Goal: Task Accomplishment & Management: Manage account settings

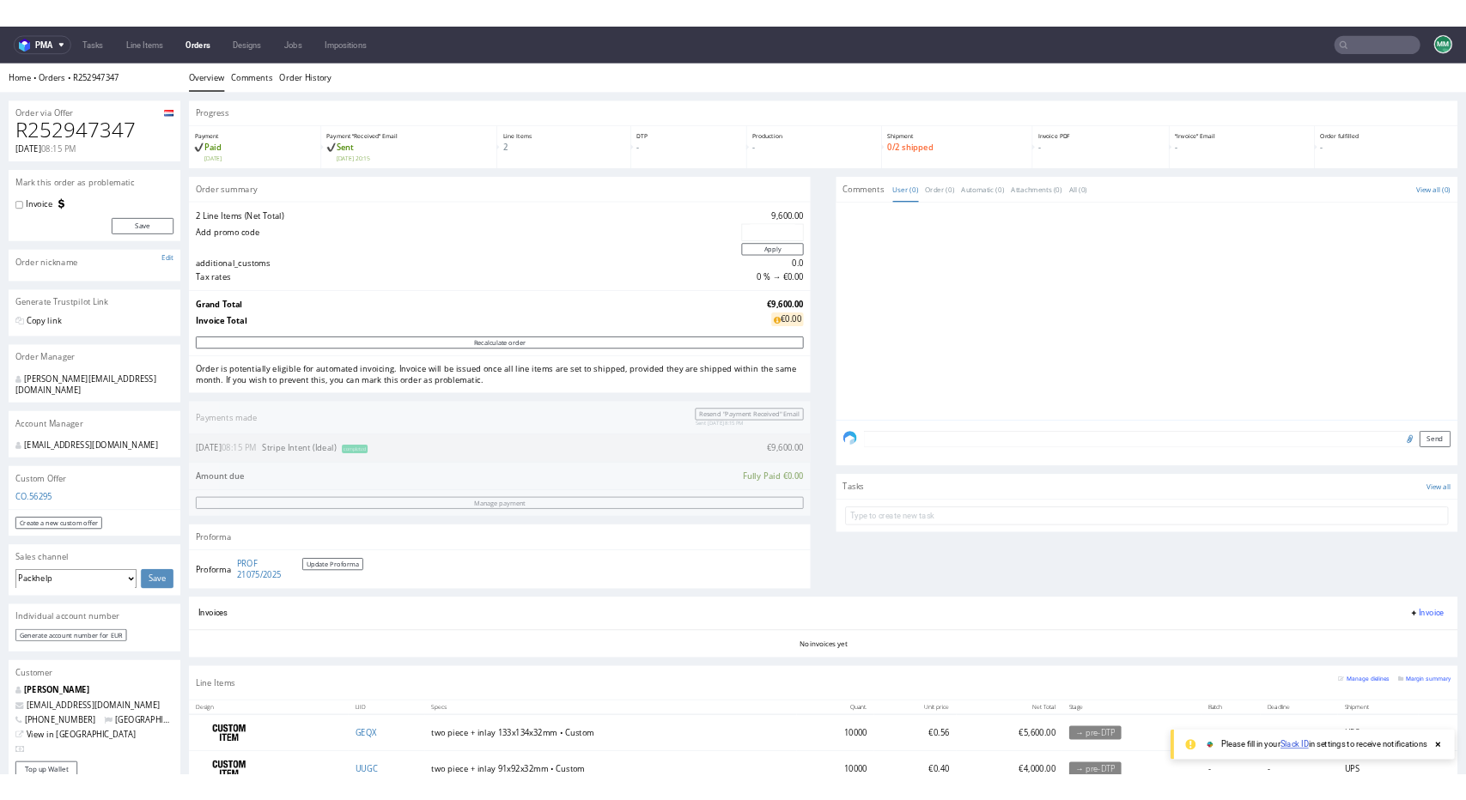
scroll to position [597, 0]
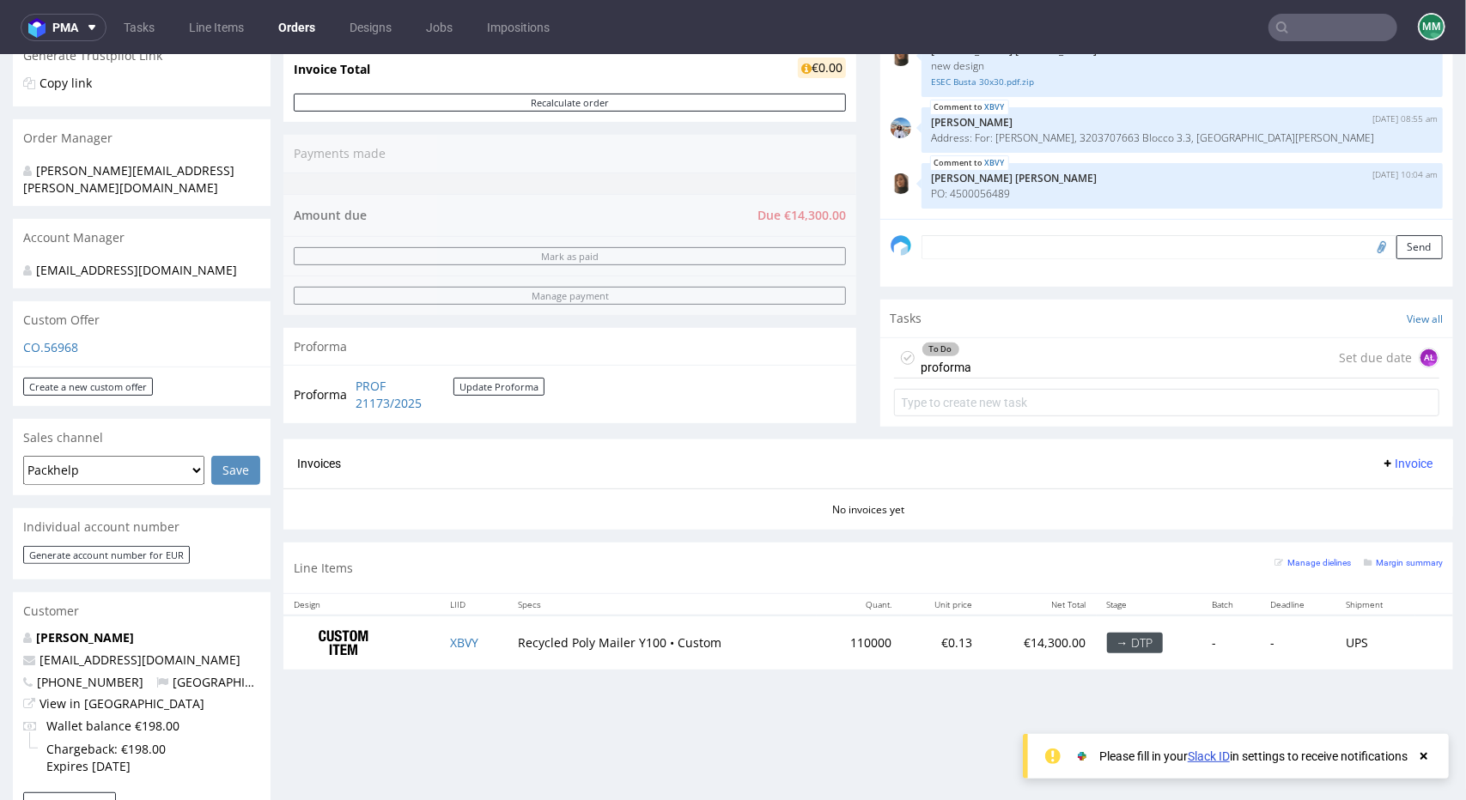
scroll to position [687, 0]
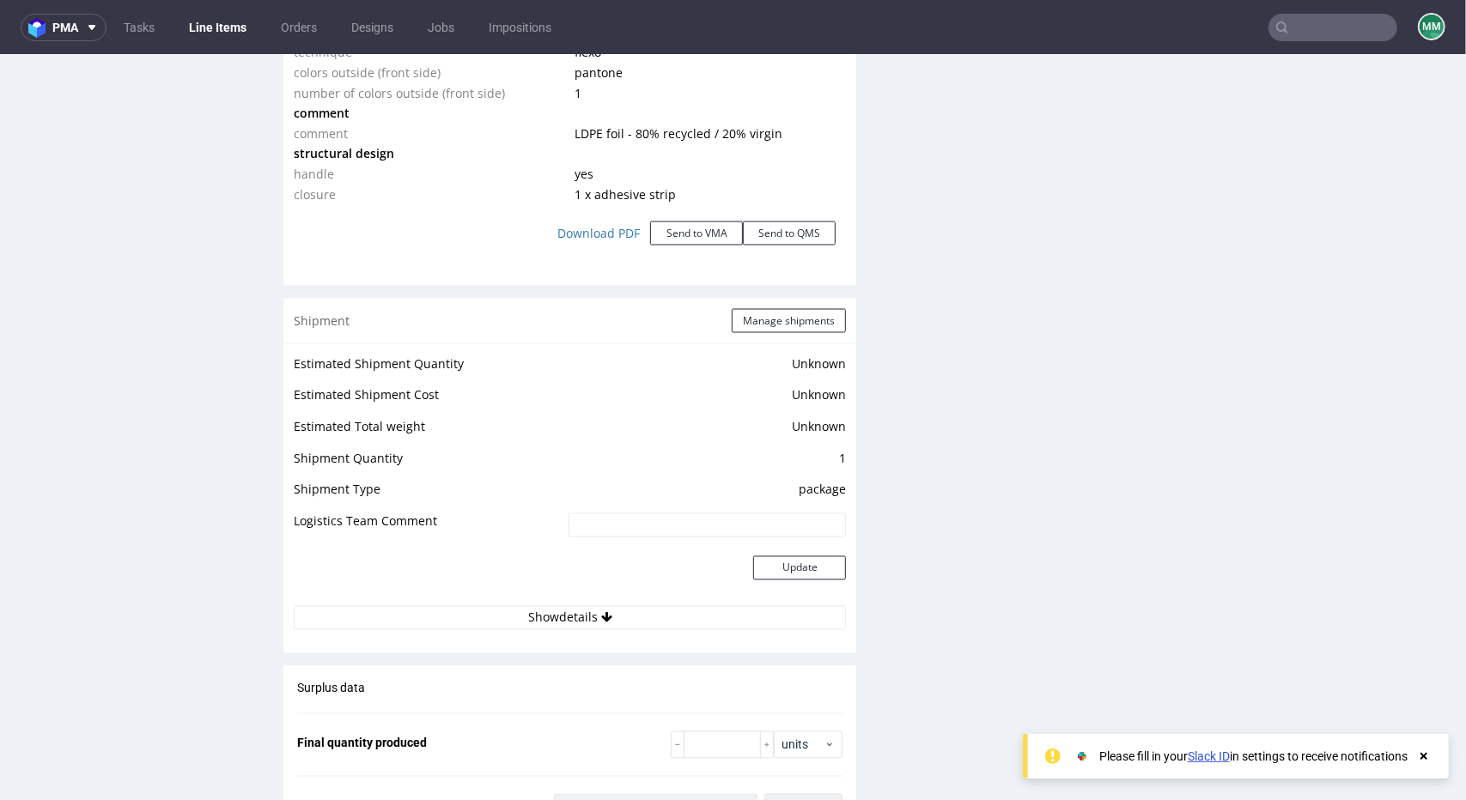
scroll to position [1889, 0]
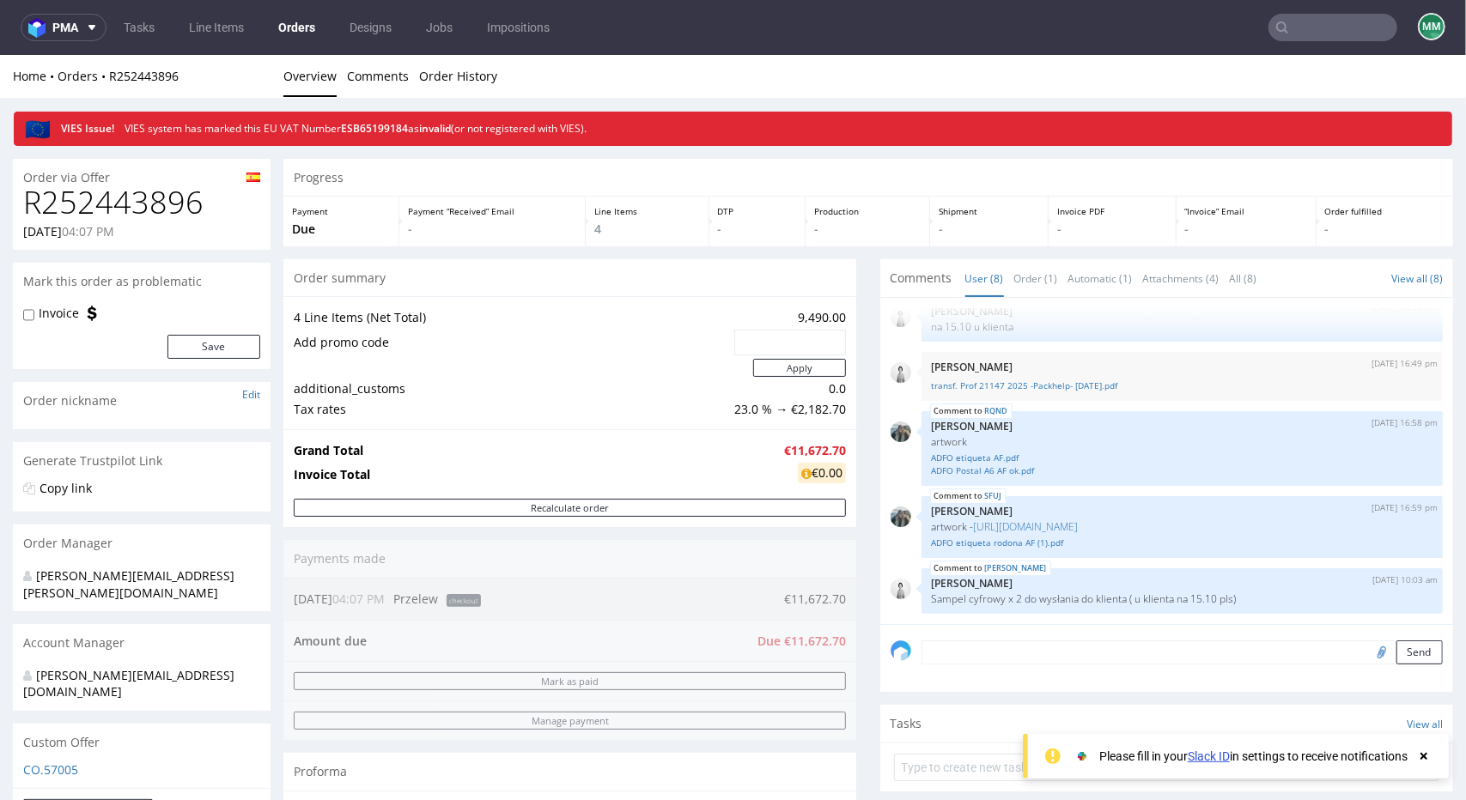
scroll to position [601, 0]
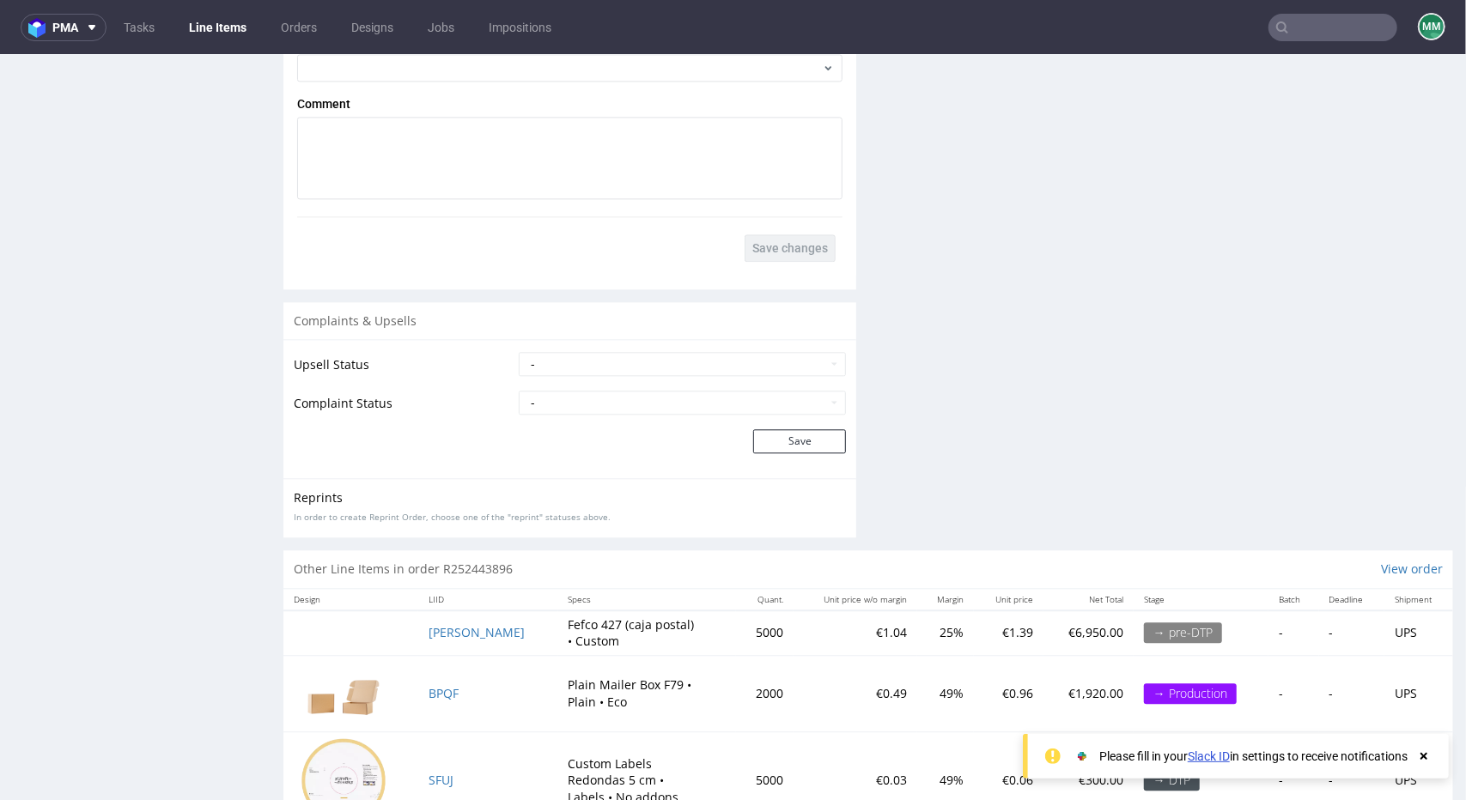
scroll to position [2681, 0]
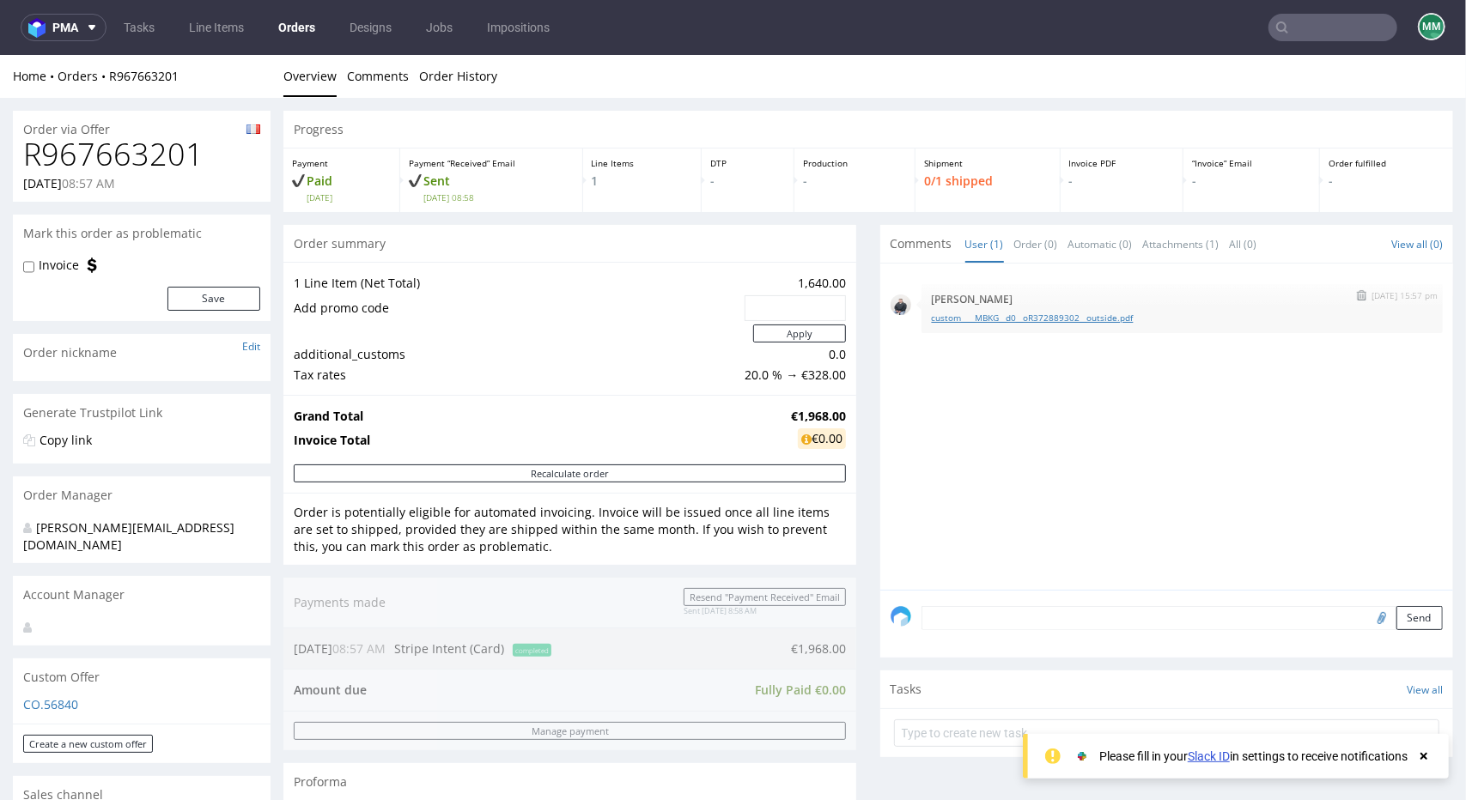
click at [953, 319] on link "custom____MBKG__d0__oR372889302__outside.pdf" at bounding box center [1182, 317] width 501 height 13
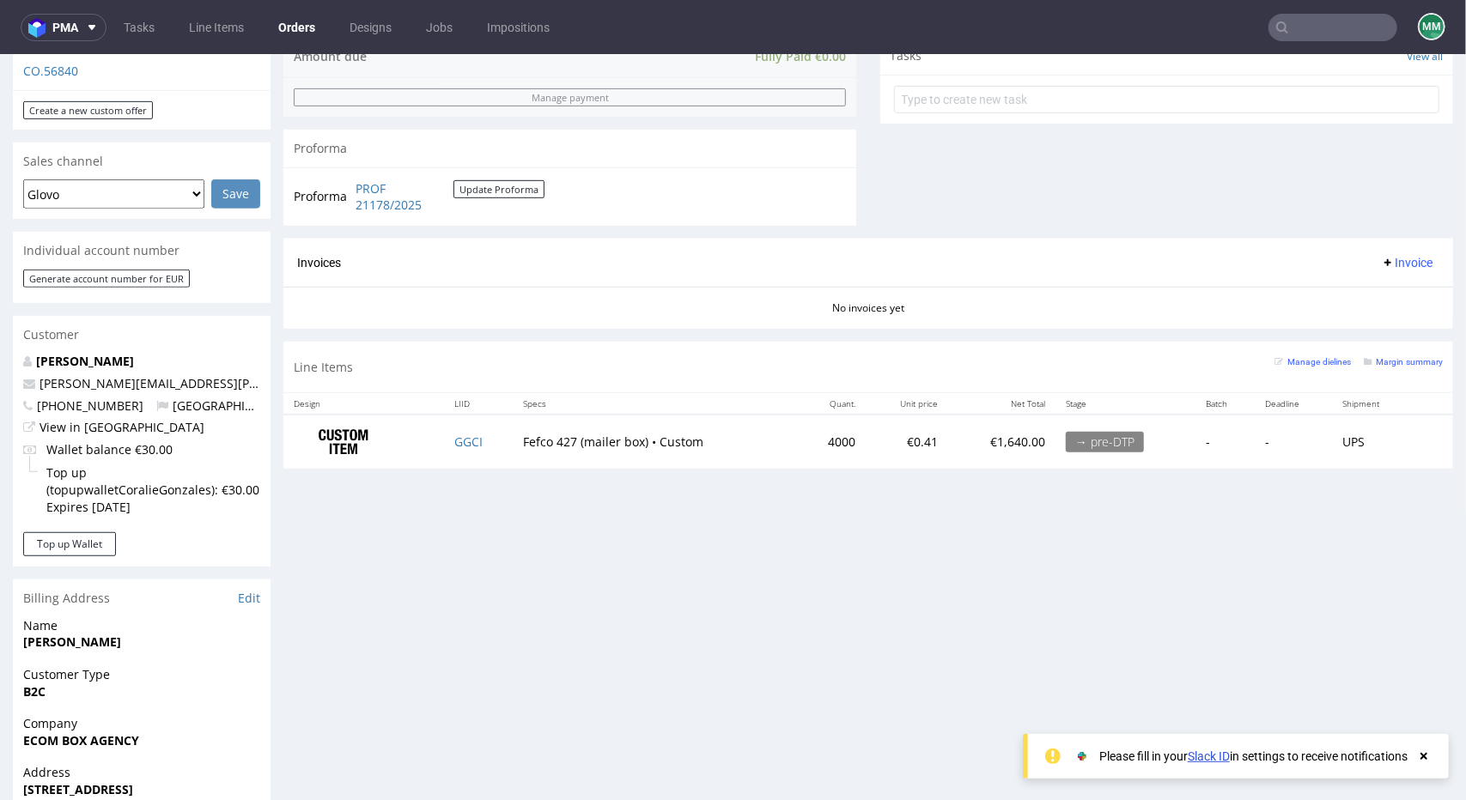
scroll to position [687, 0]
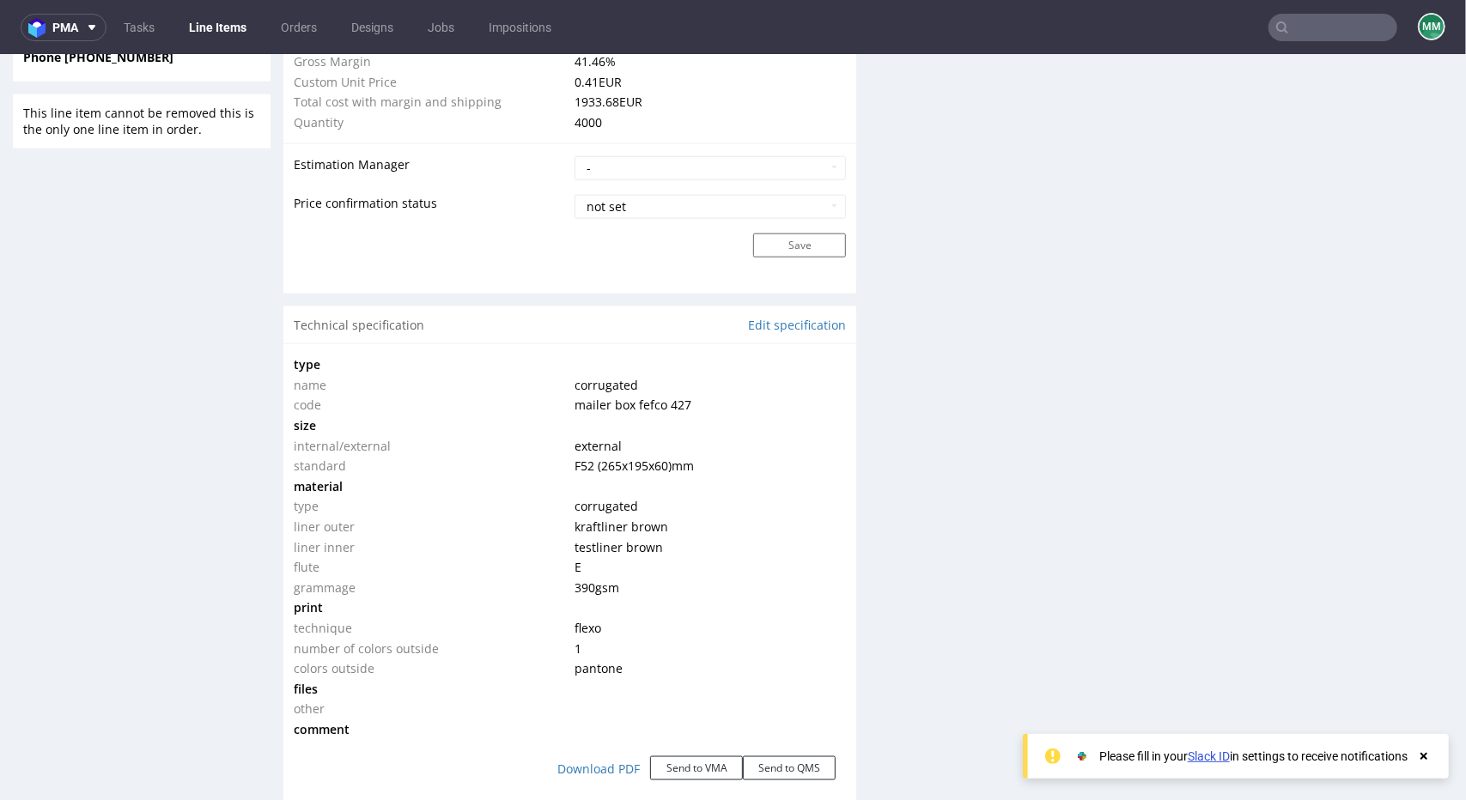
scroll to position [1717, 0]
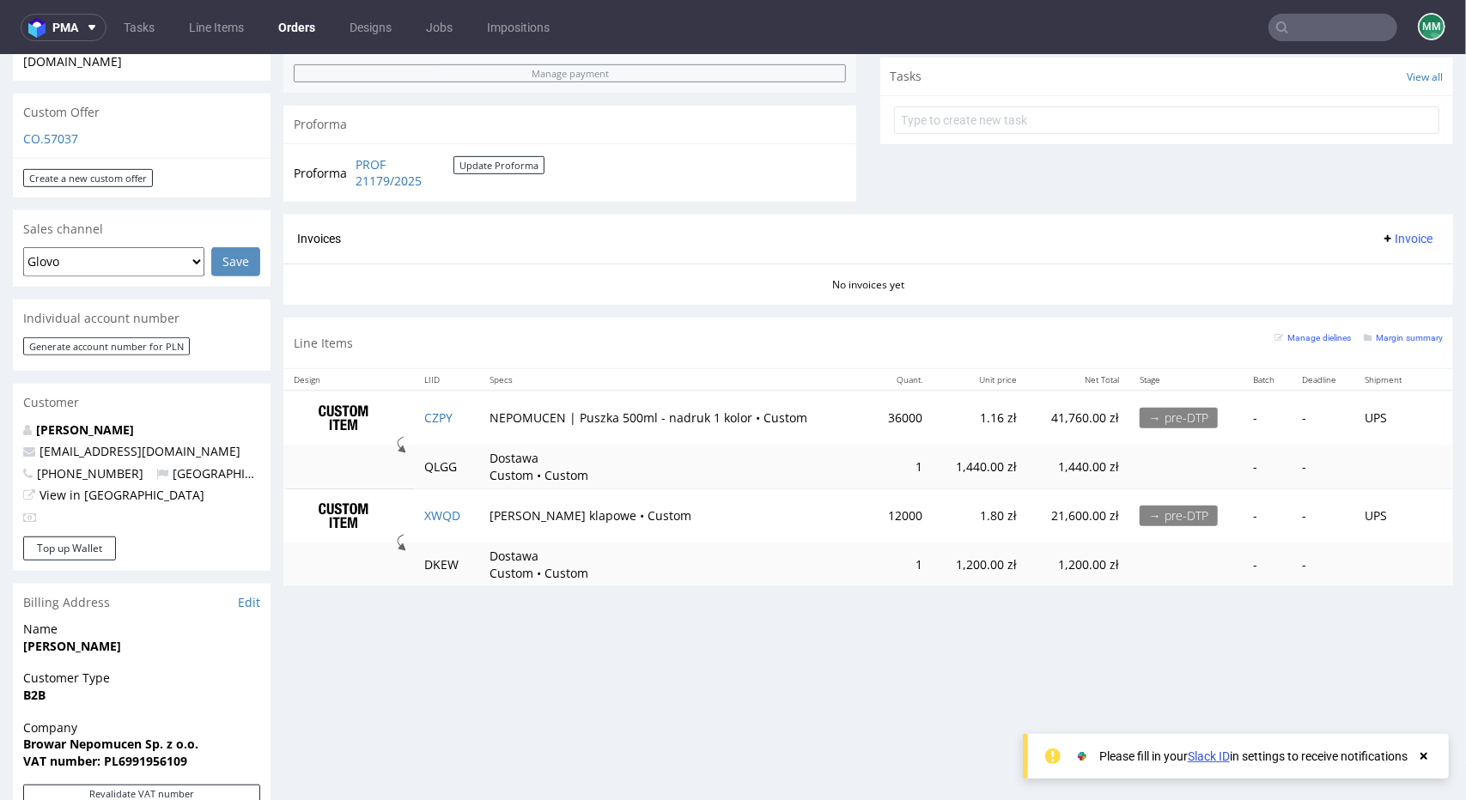
scroll to position [601, 0]
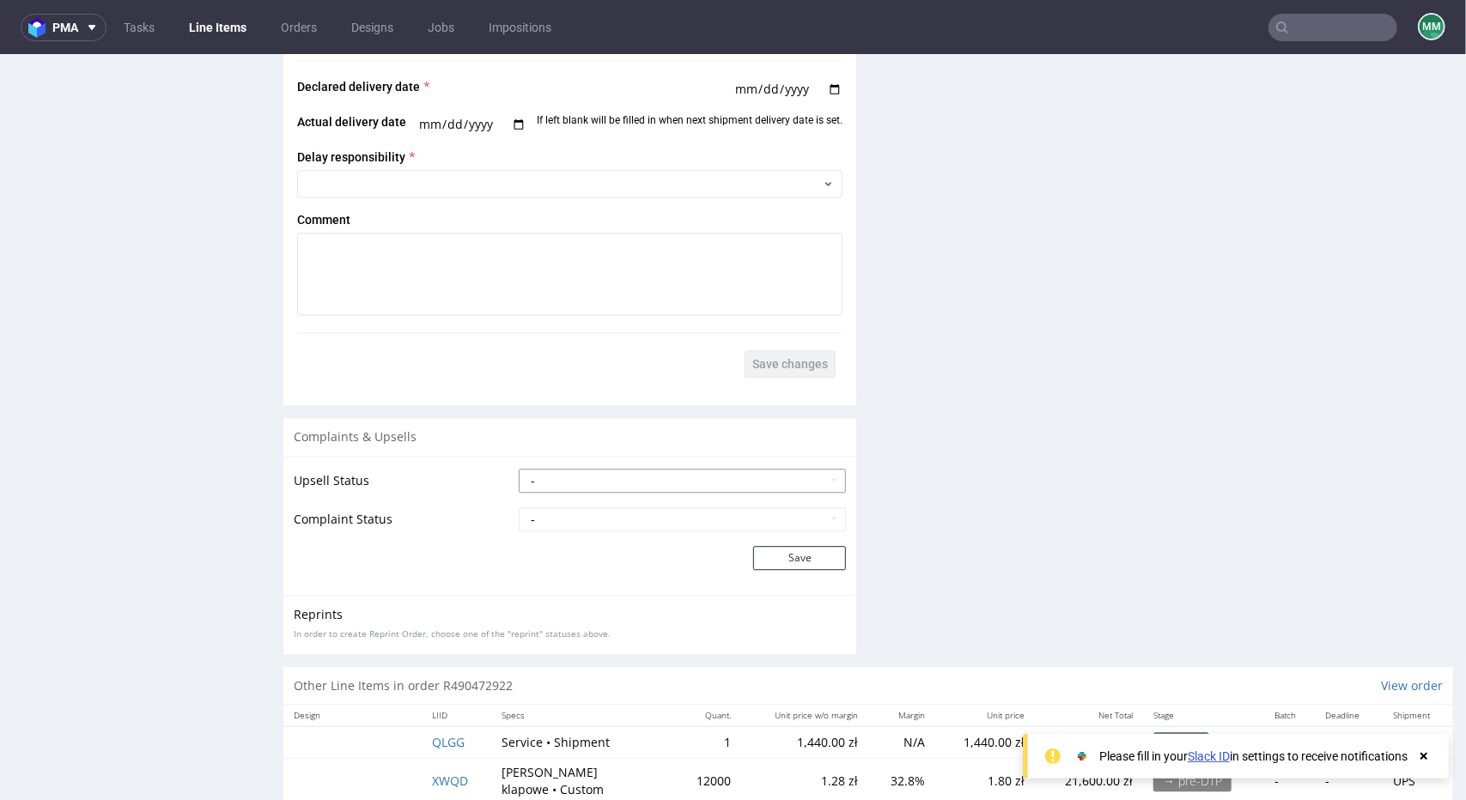
scroll to position [2954, 0]
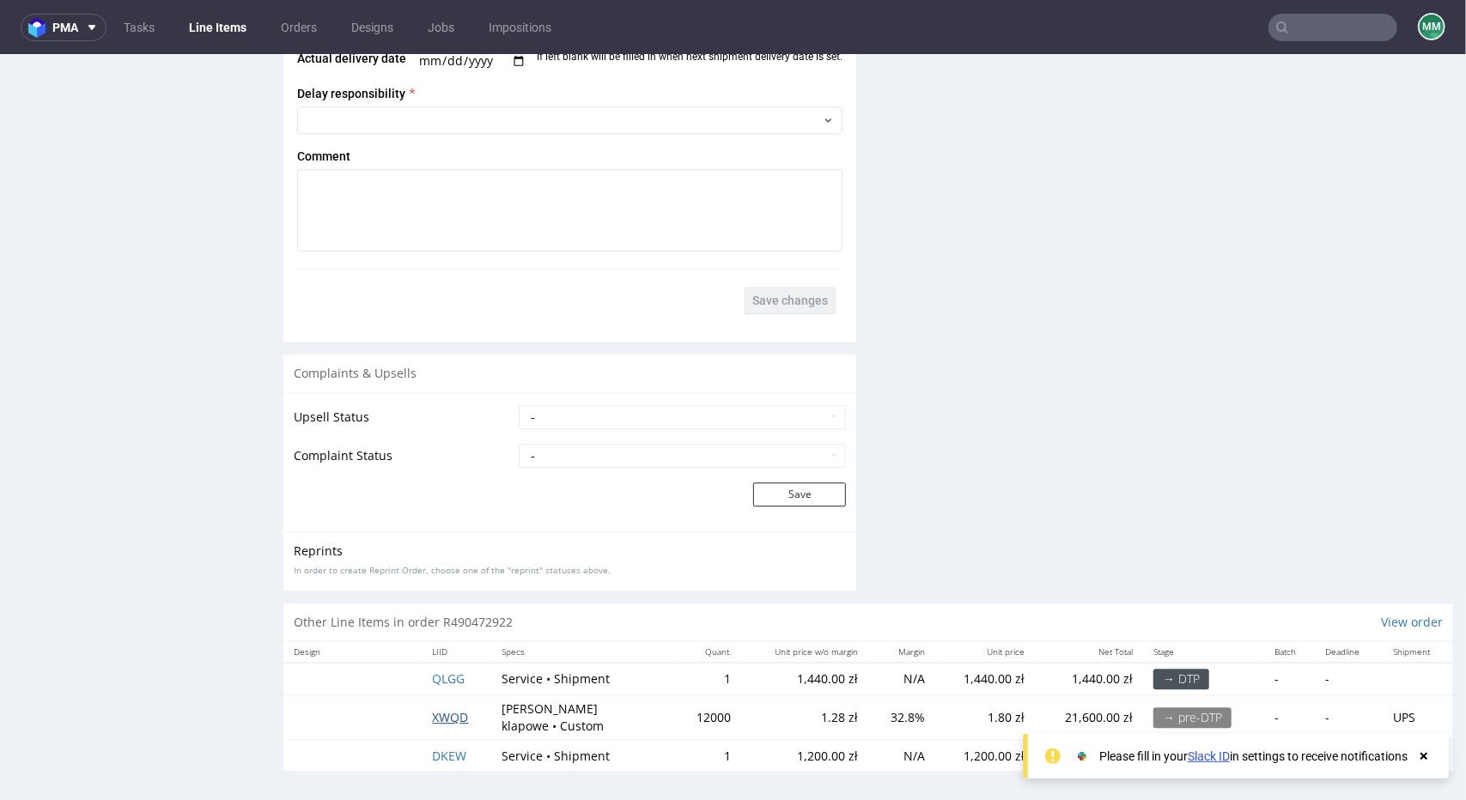
click at [452, 716] on span "XWQD" at bounding box center [450, 716] width 36 height 16
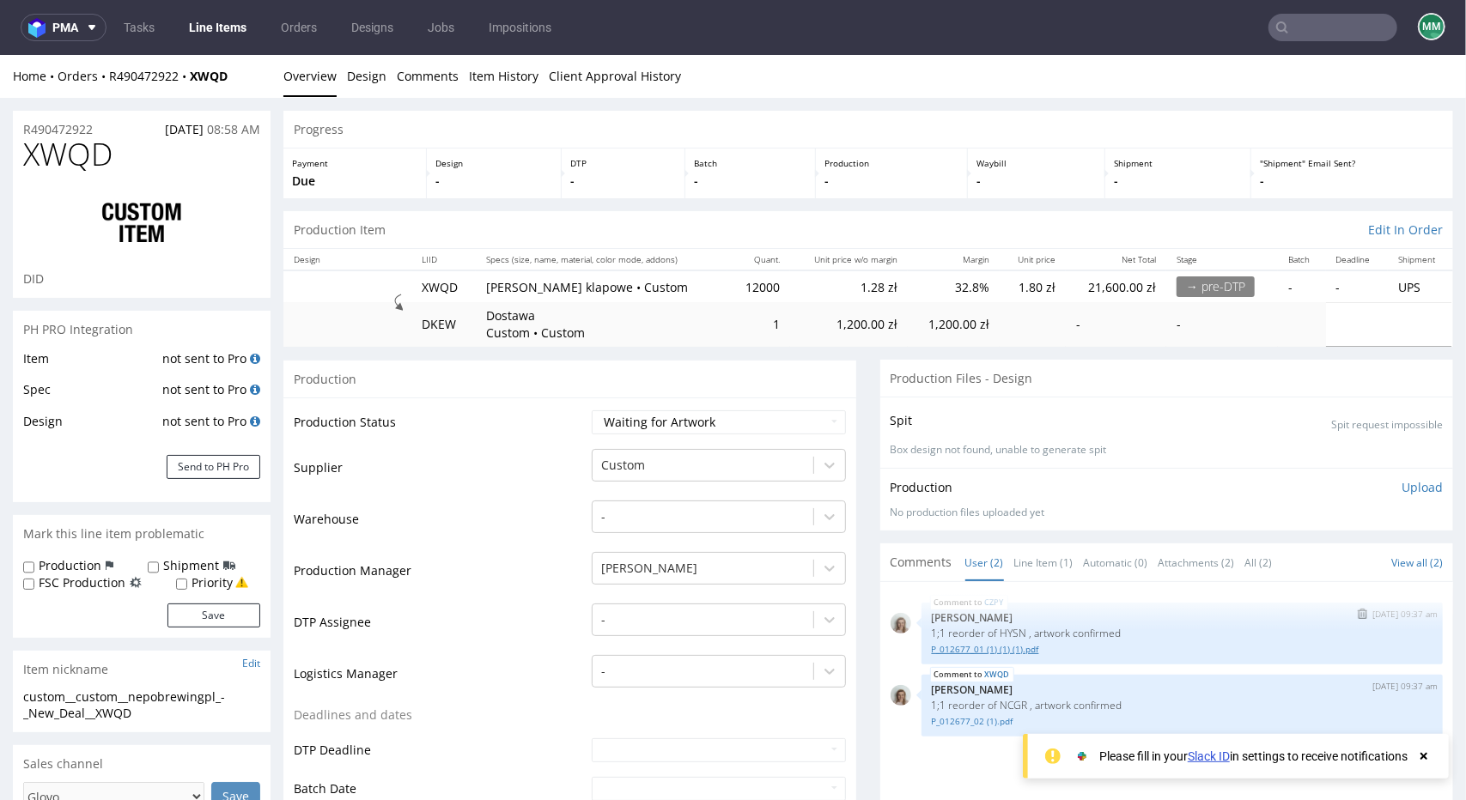
click at [952, 645] on link "P_012677_01 (1) (1) (1).pdf" at bounding box center [1182, 648] width 501 height 13
